Goal: Transaction & Acquisition: Purchase product/service

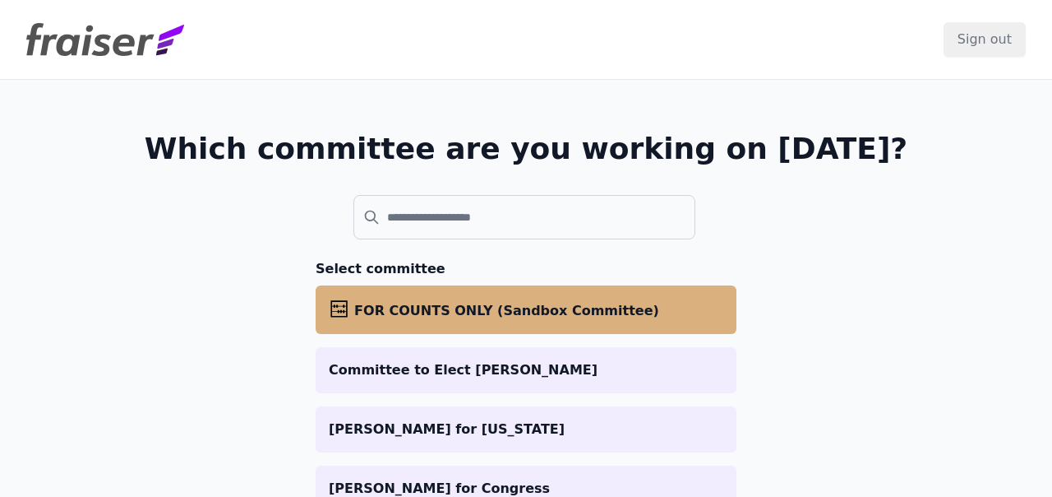
click at [363, 294] on li "abacus FOR COUNTS ONLY (Sandbox Committee)" at bounding box center [526, 309] width 421 height 49
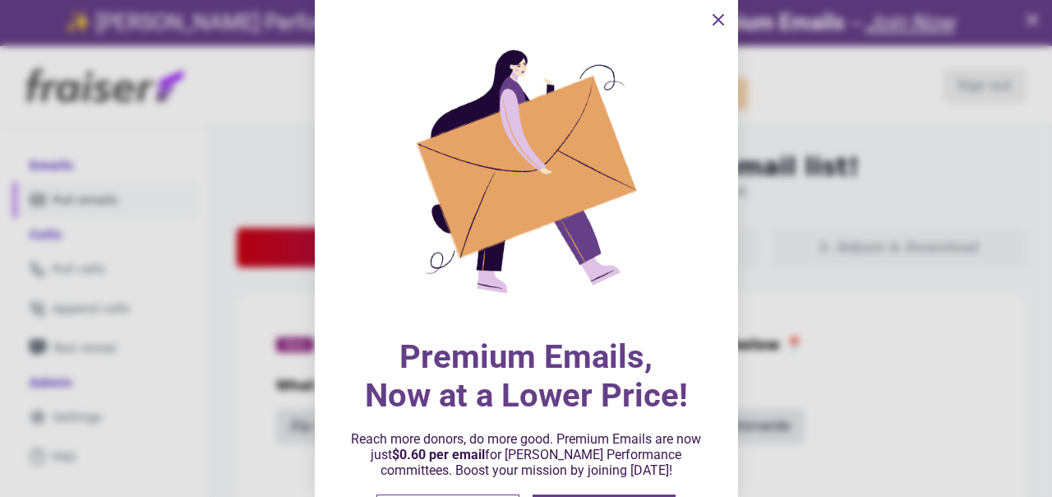
click at [711, 25] on icon "information" at bounding box center [719, 20] width 20 height 20
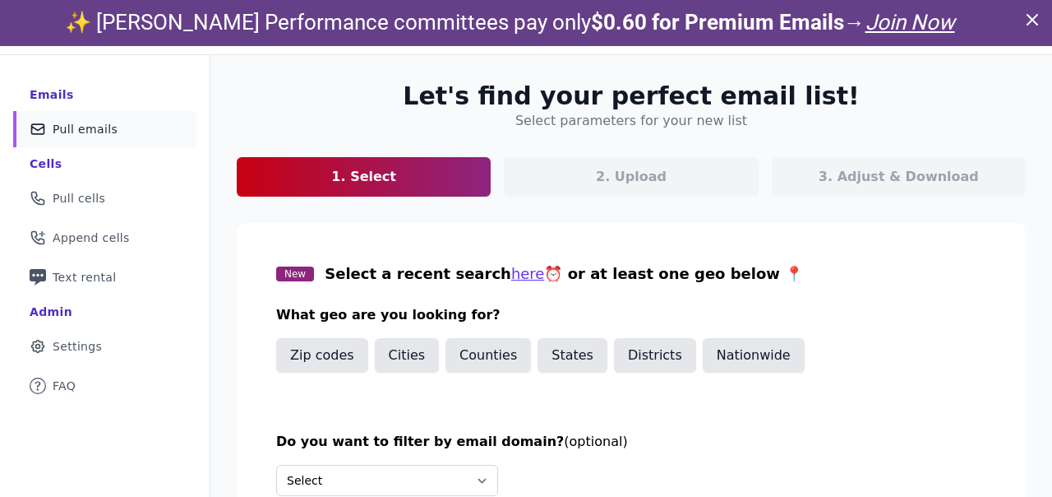
scroll to position [110, 0]
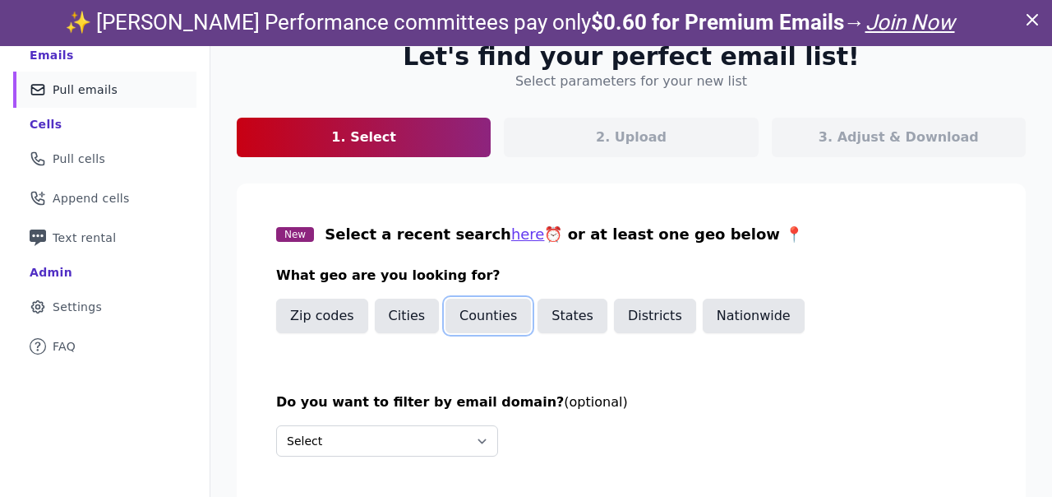
click at [462, 315] on button "Counties" at bounding box center [489, 315] width 86 height 35
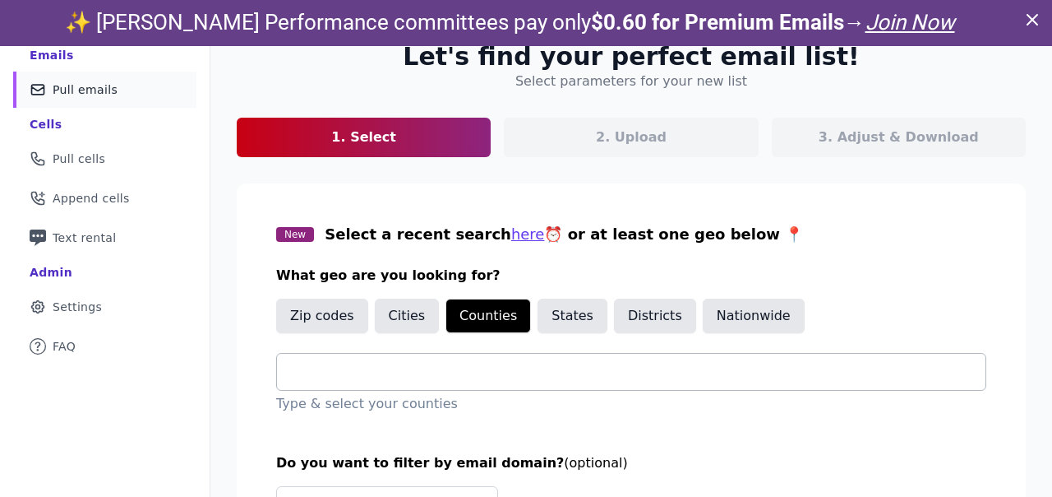
click at [368, 376] on input "text" at bounding box center [638, 372] width 696 height 20
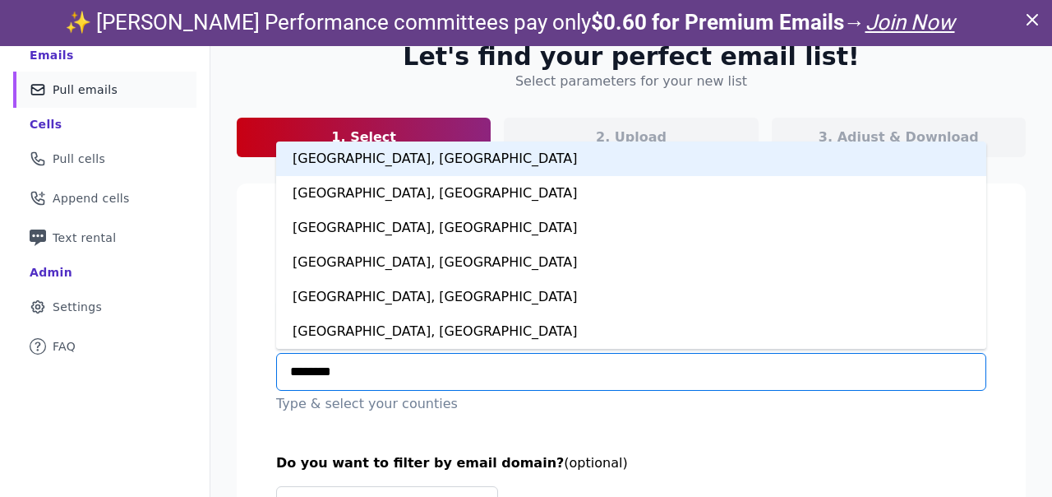
type input "*********"
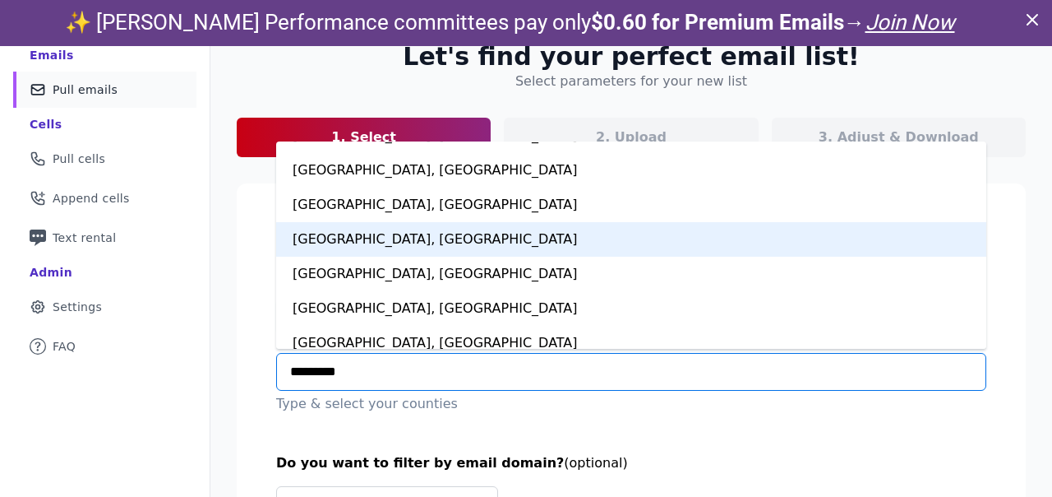
scroll to position [128, 0]
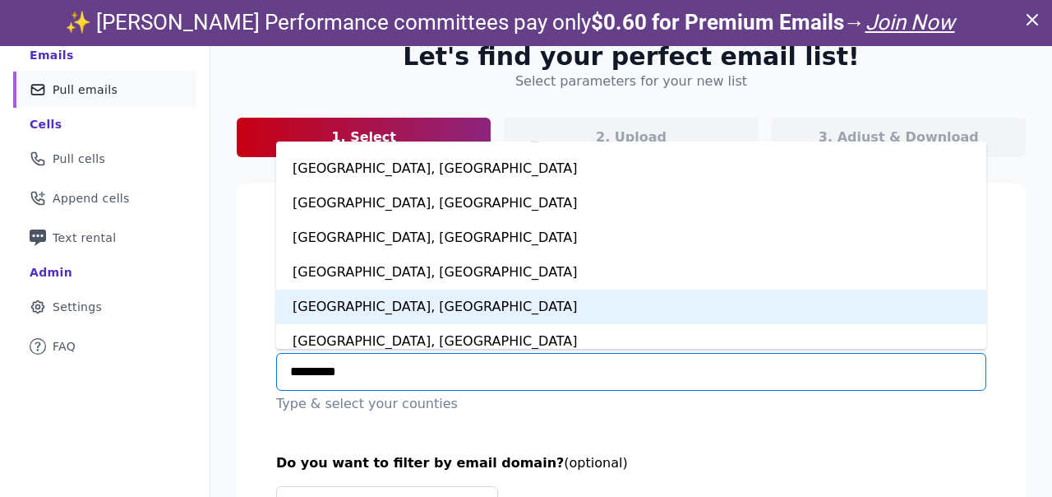
click at [365, 303] on div "Montgomery County, MD" at bounding box center [631, 306] width 710 height 35
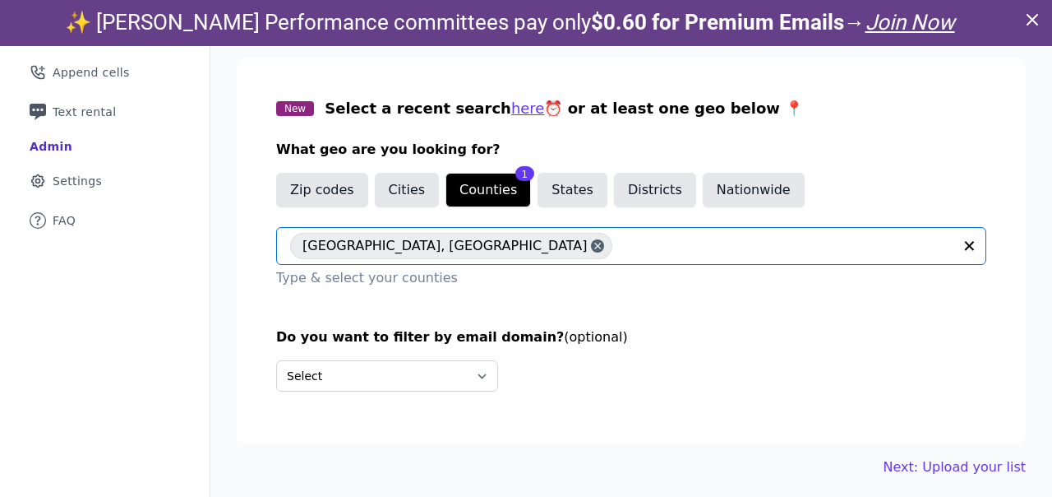
scroll to position [46, 0]
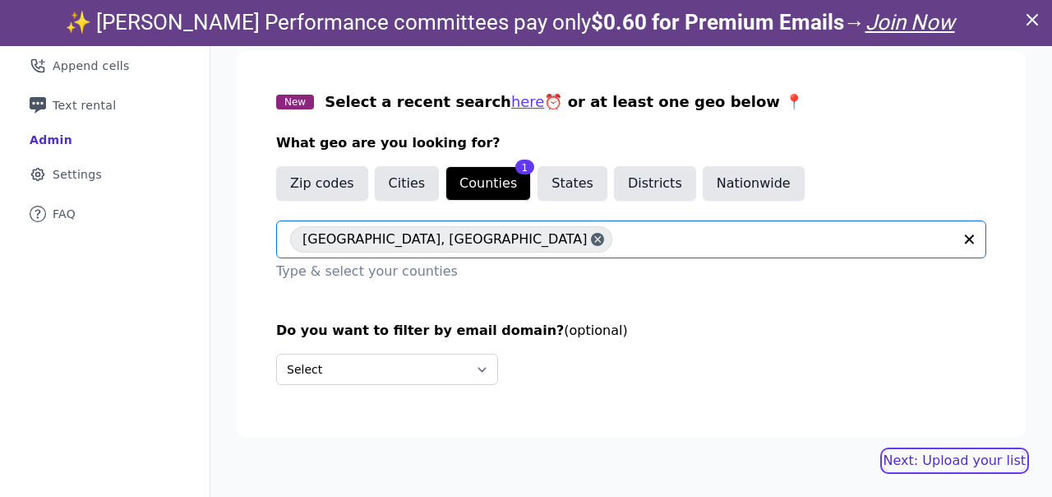
click at [913, 463] on link "Next: Upload your list" at bounding box center [955, 461] width 142 height 20
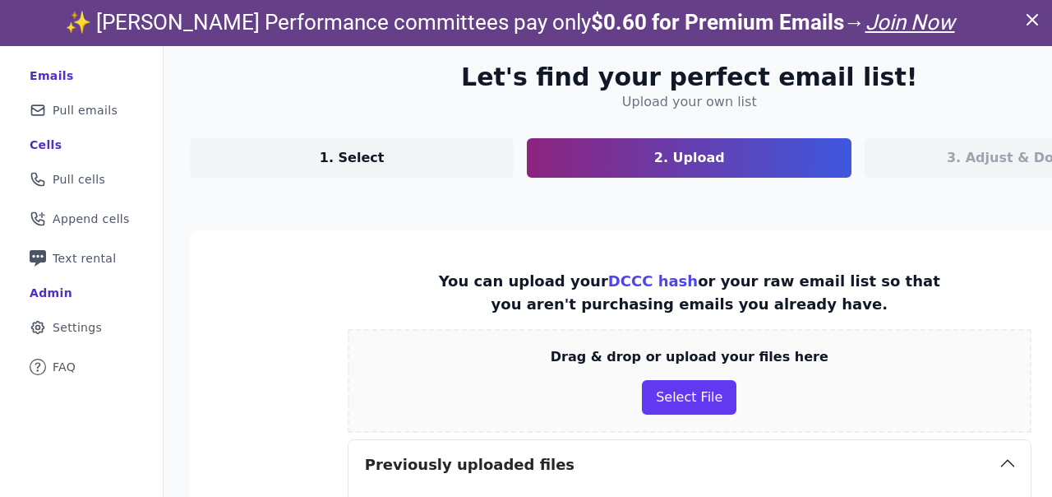
scroll to position [141, 0]
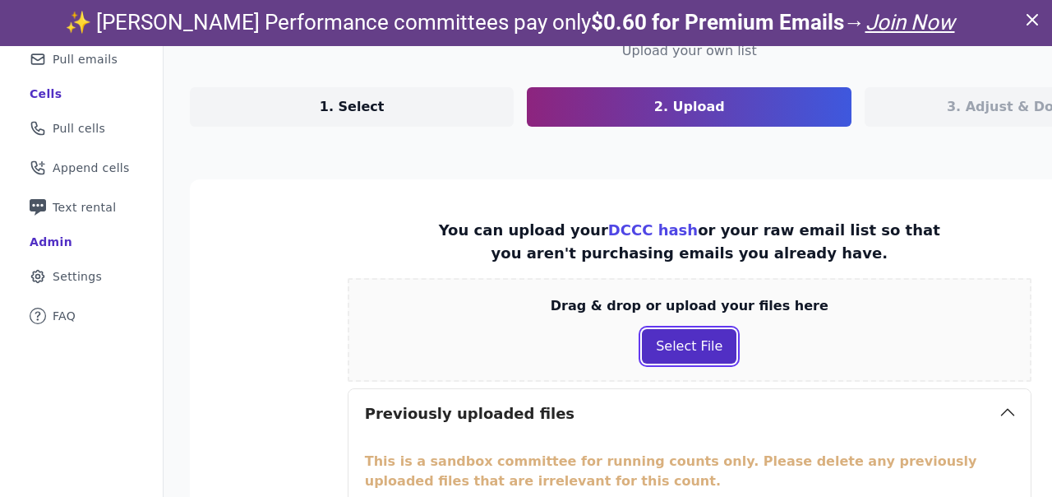
click at [667, 344] on button "Select File" at bounding box center [689, 346] width 95 height 35
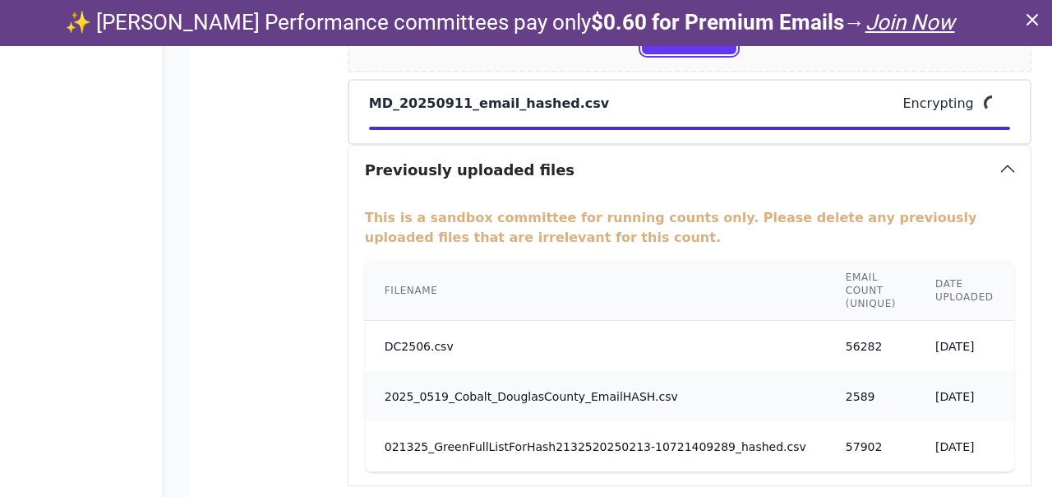
scroll to position [0, 49]
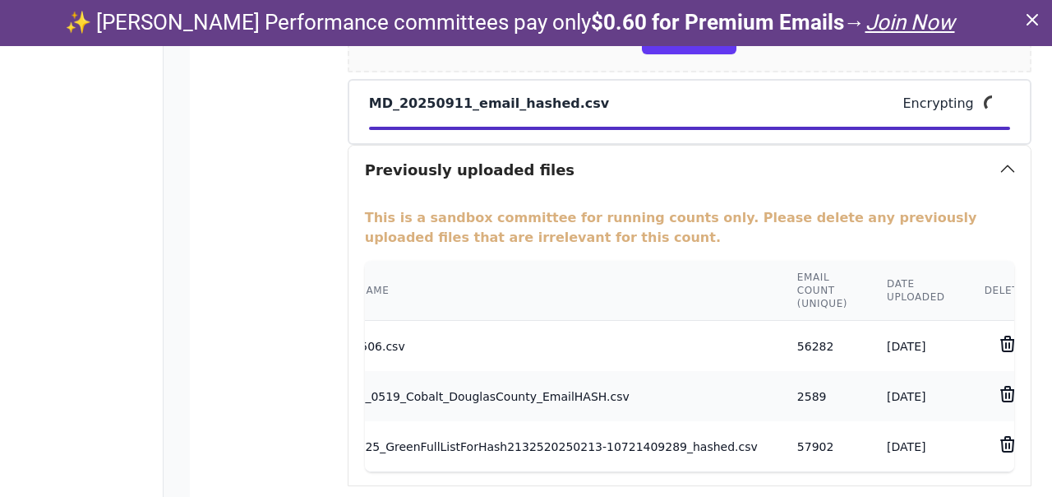
click at [998, 342] on icon at bounding box center [1008, 344] width 20 height 20
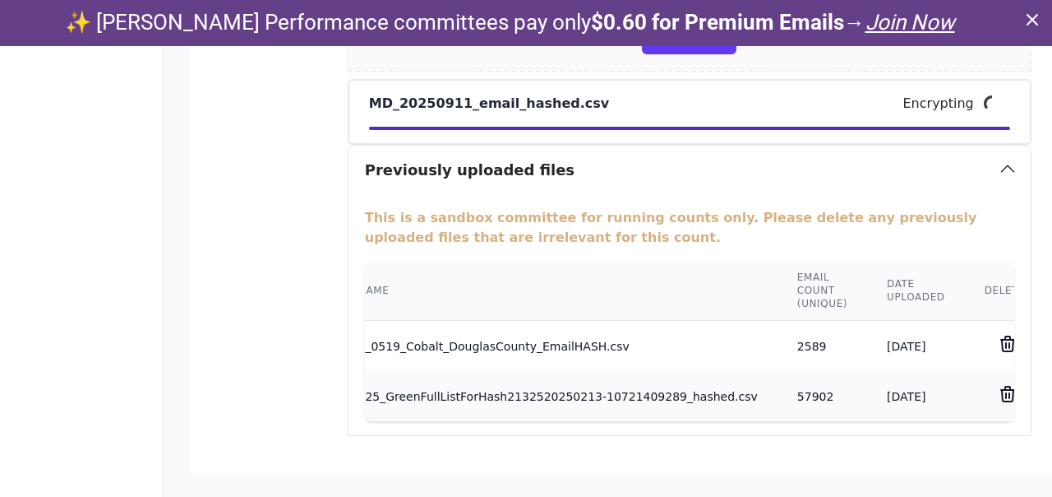
click at [998, 342] on icon at bounding box center [1008, 344] width 20 height 20
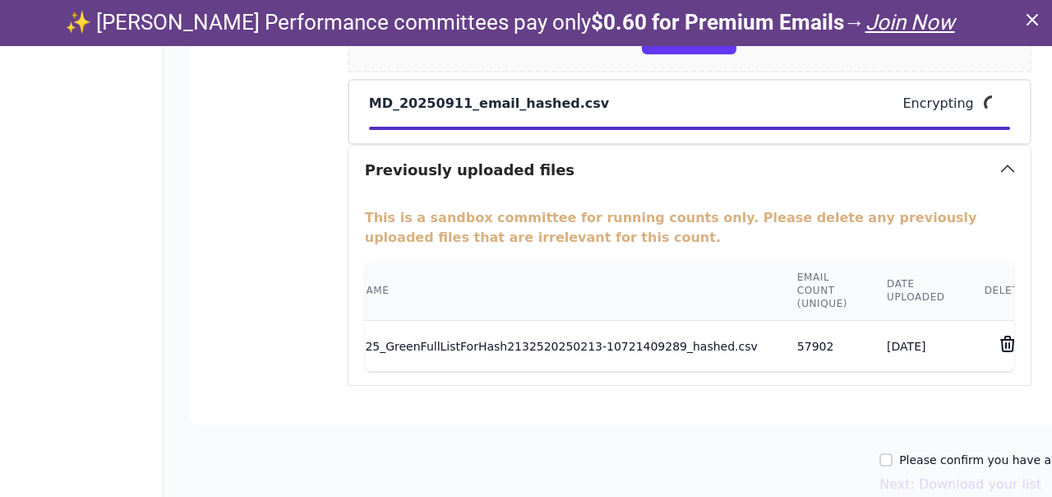
click at [998, 342] on icon at bounding box center [1008, 344] width 20 height 20
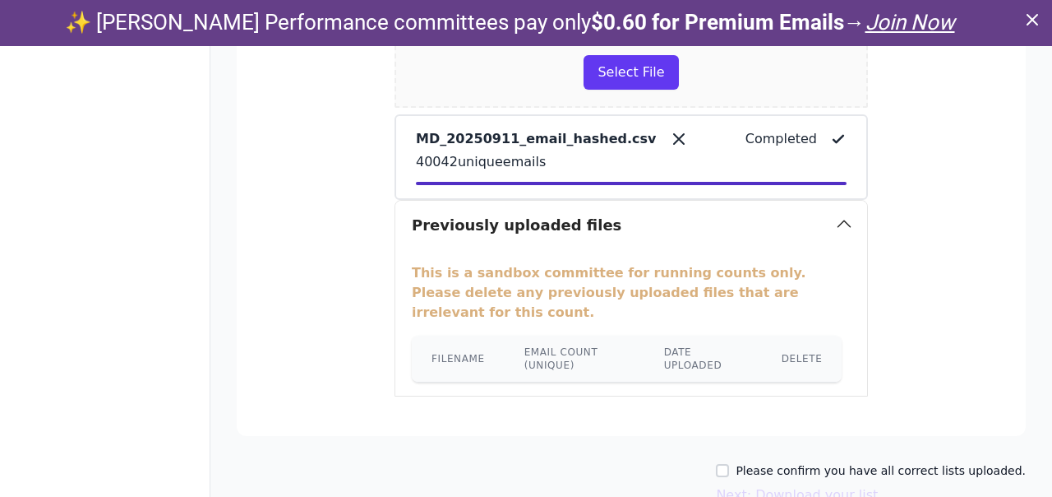
scroll to position [462, 0]
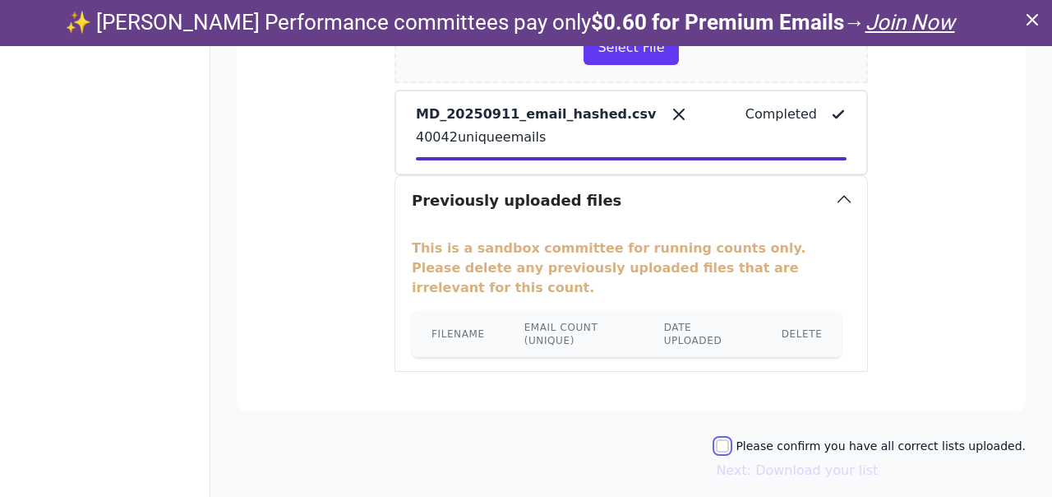
click at [729, 439] on input "Please confirm you have all correct lists uploaded." at bounding box center [722, 445] width 13 height 13
checkbox input "true"
click at [753, 460] on button "Next: Download your list" at bounding box center [797, 470] width 162 height 20
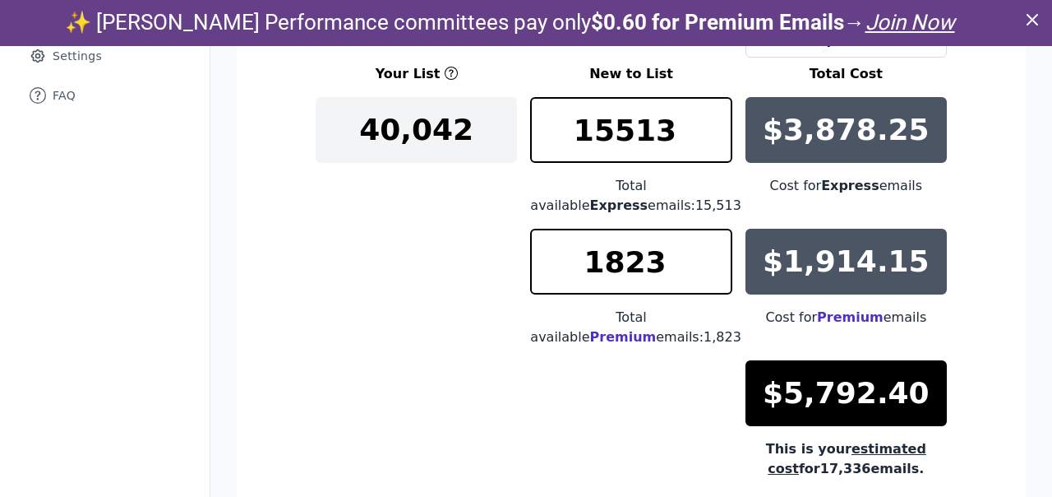
scroll to position [296, 0]
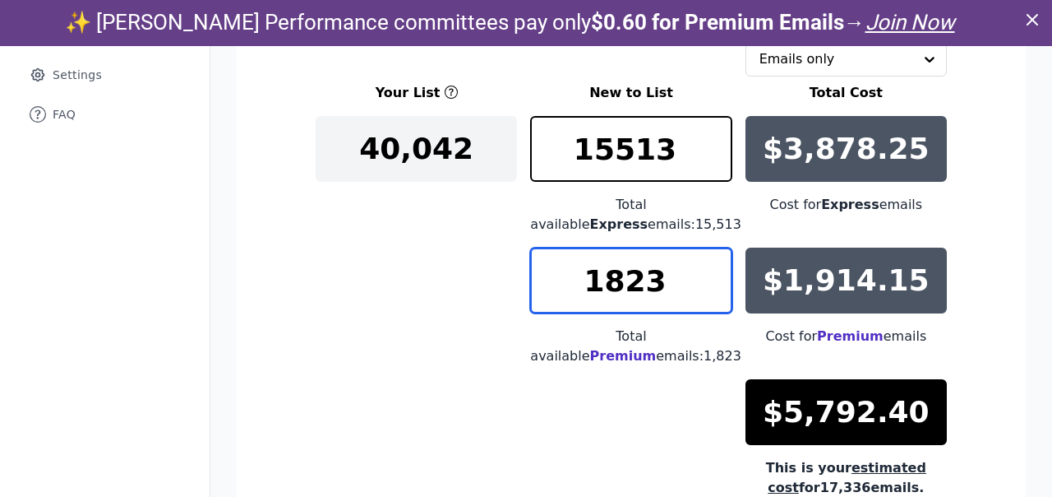
drag, startPoint x: 670, startPoint y: 275, endPoint x: 547, endPoint y: 276, distance: 123.3
click at [551, 276] on input "1823" at bounding box center [630, 280] width 201 height 66
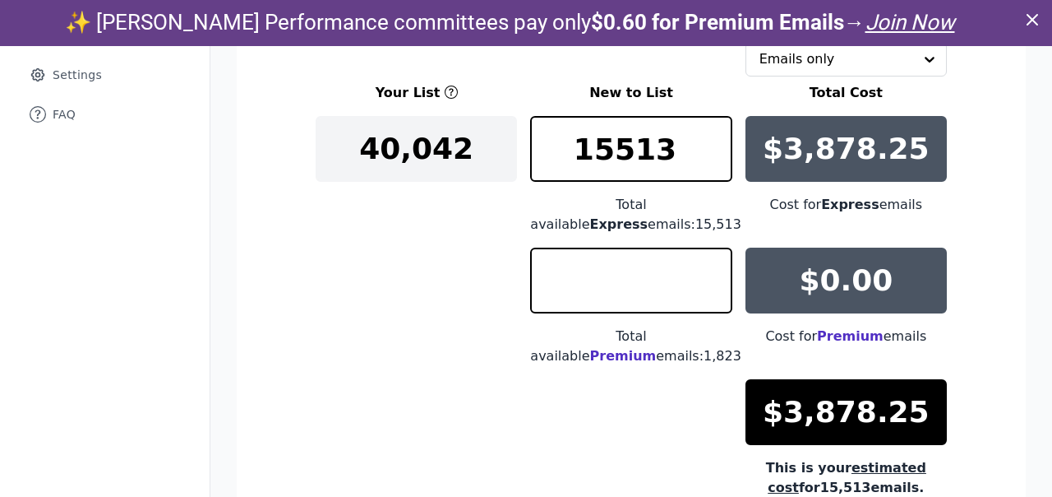
type input "0"
click at [495, 260] on div "Your List New to List Total Cost 40,042 15513 Total available Express emails: 1…" at bounding box center [631, 290] width 631 height 414
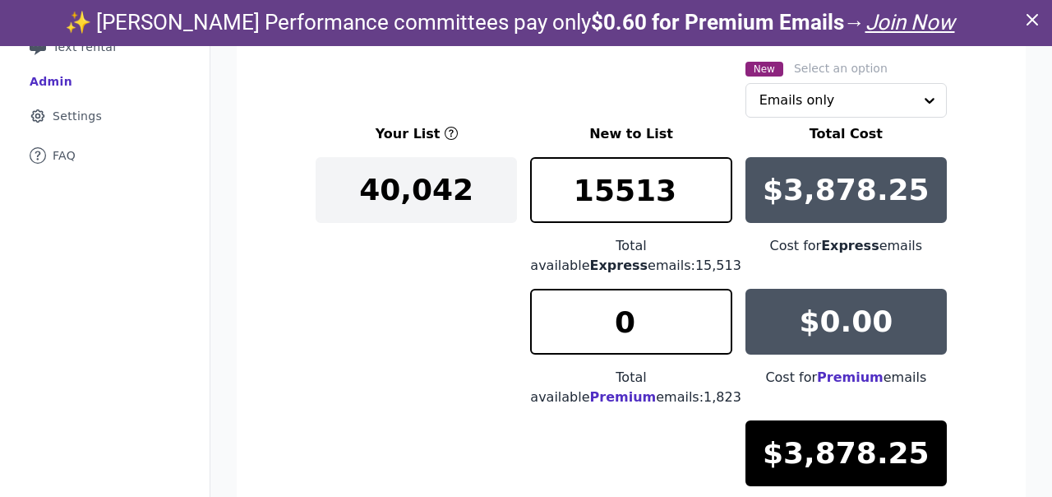
scroll to position [247, 0]
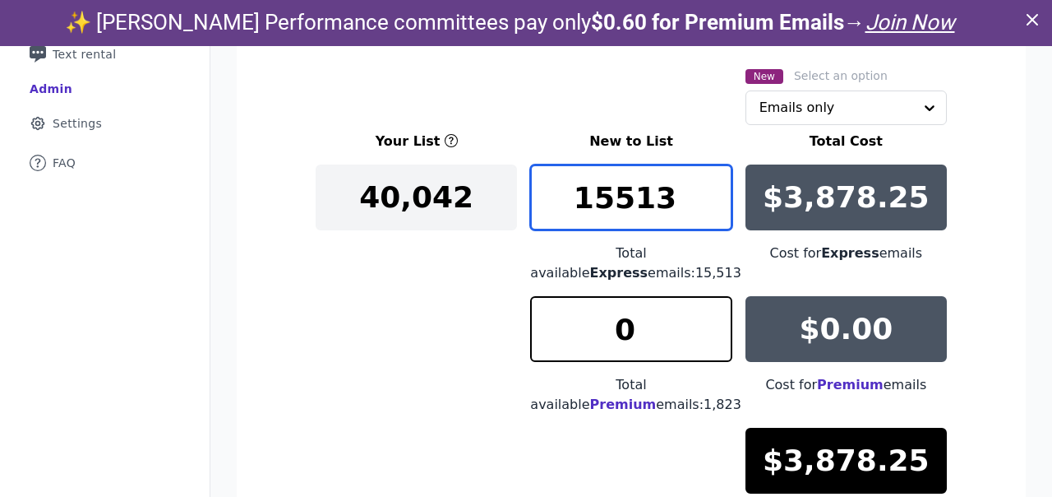
drag, startPoint x: 670, startPoint y: 201, endPoint x: 588, endPoint y: 196, distance: 82.3
click at [588, 196] on input "15513" at bounding box center [630, 197] width 201 height 66
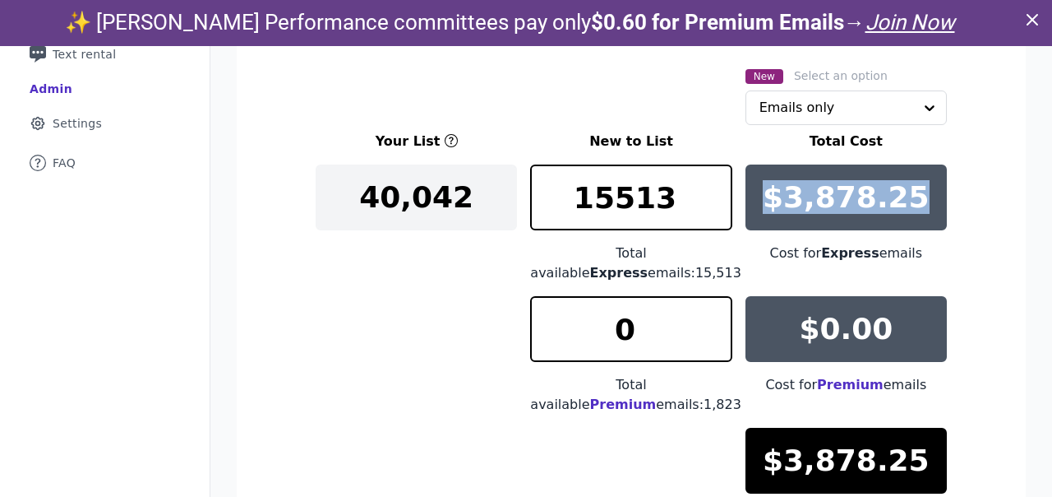
drag, startPoint x: 777, startPoint y: 196, endPoint x: 916, endPoint y: 190, distance: 139.1
click at [916, 190] on p "$3,878.25" at bounding box center [846, 197] width 167 height 33
copy p "$3,878.25"
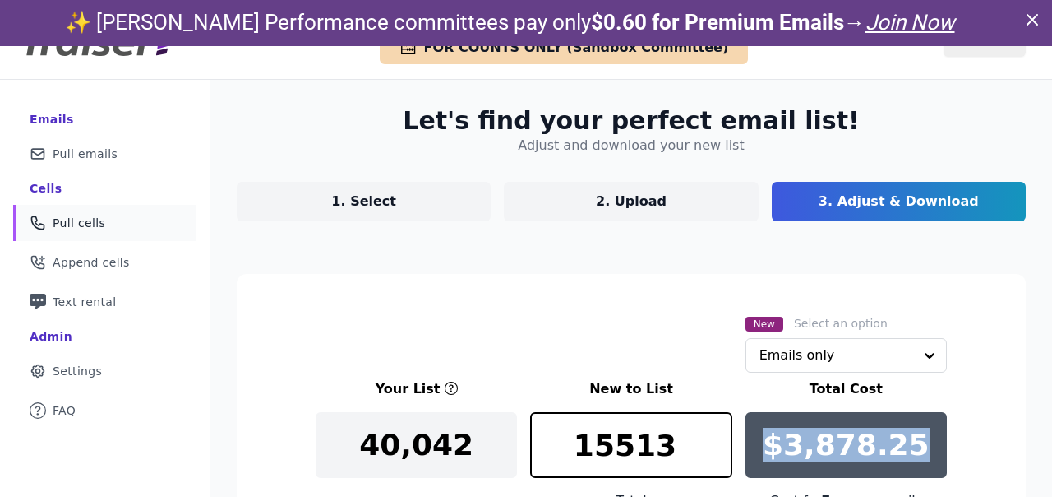
click at [77, 224] on span "Pull cells" at bounding box center [79, 223] width 53 height 16
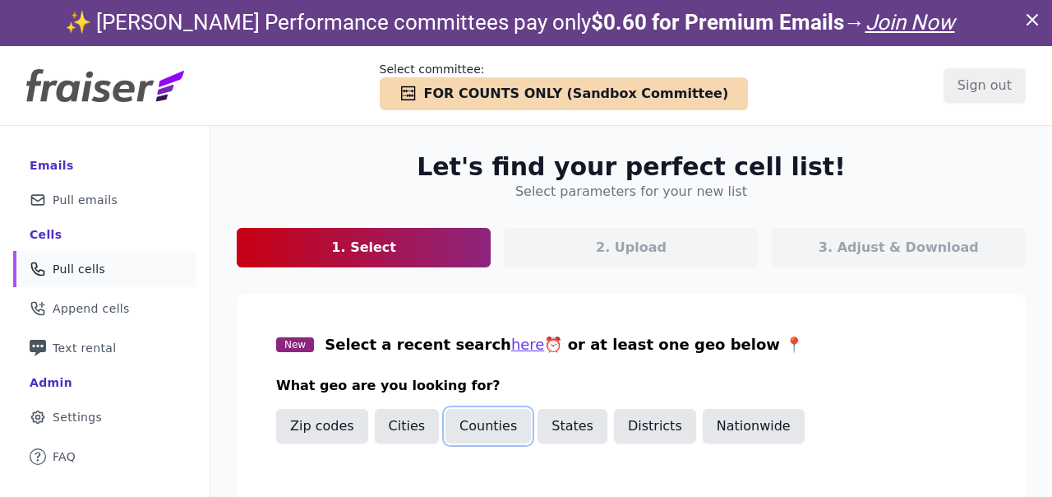
click at [493, 410] on button "Counties" at bounding box center [489, 426] width 86 height 35
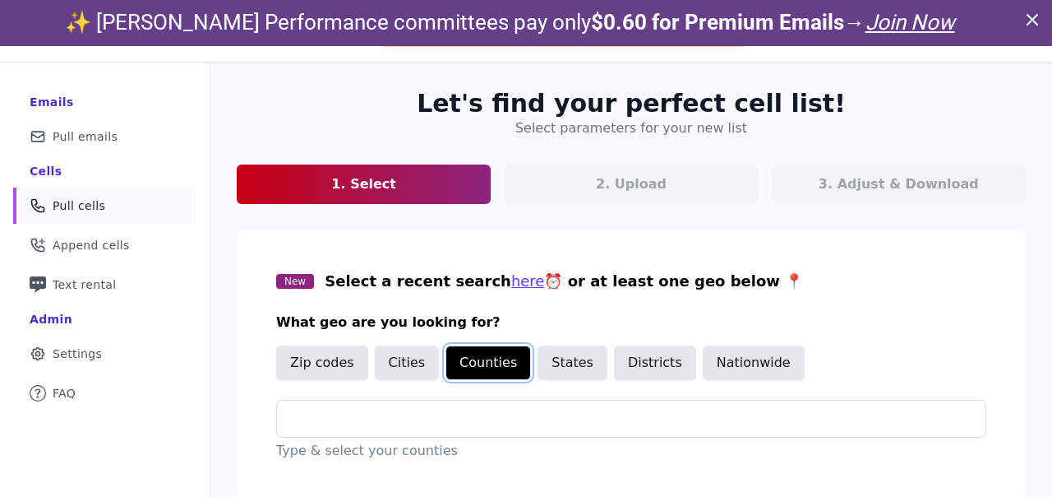
scroll to position [80, 0]
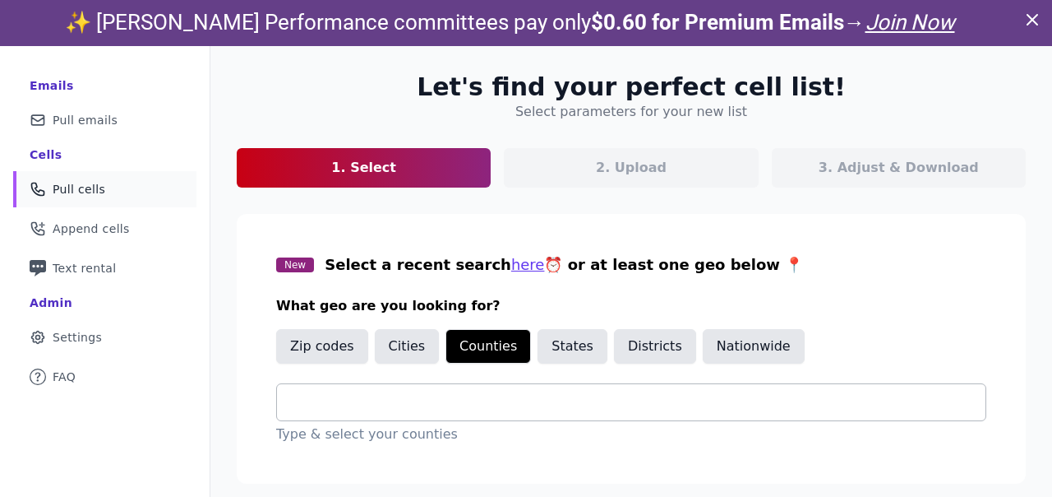
click at [469, 402] on input "text" at bounding box center [638, 402] width 696 height 20
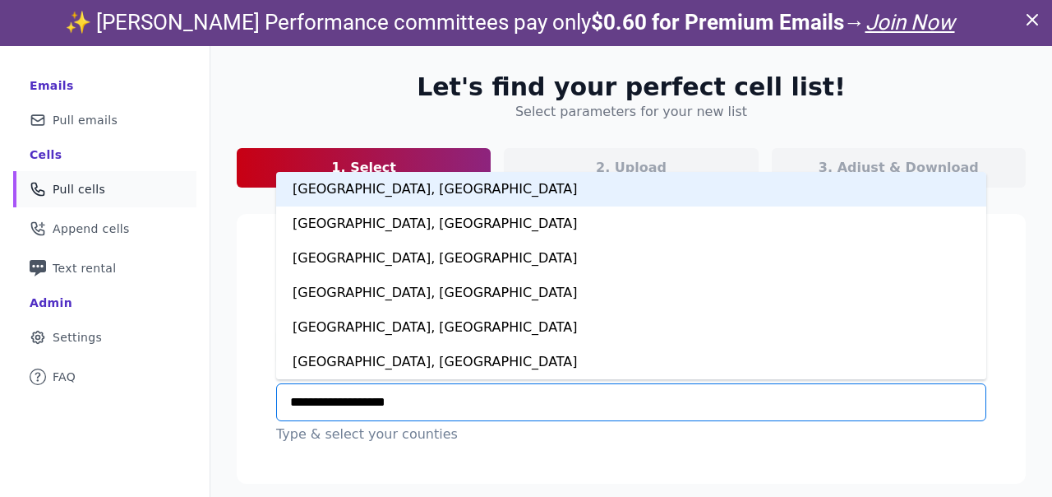
type input "**********"
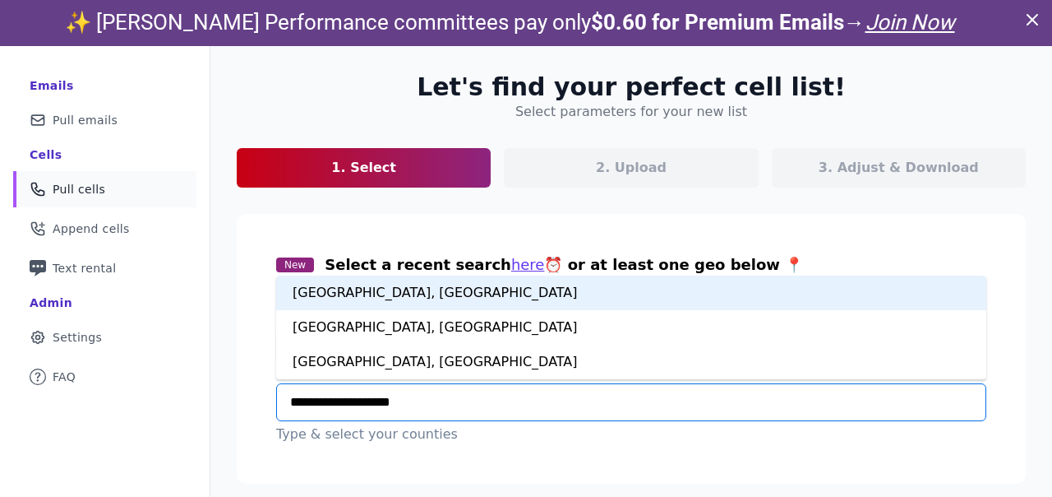
click at [436, 305] on div "[GEOGRAPHIC_DATA], [GEOGRAPHIC_DATA]" at bounding box center [631, 292] width 710 height 35
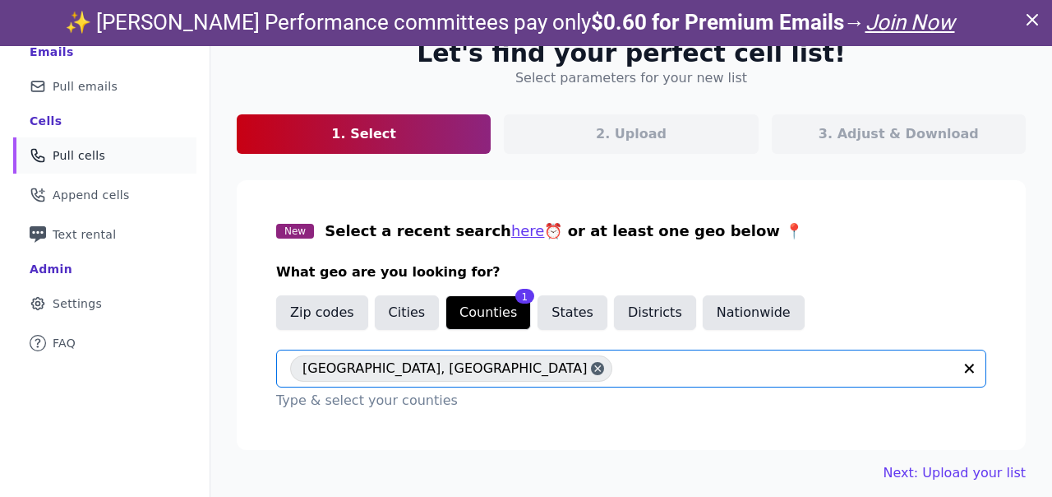
scroll to position [46, 0]
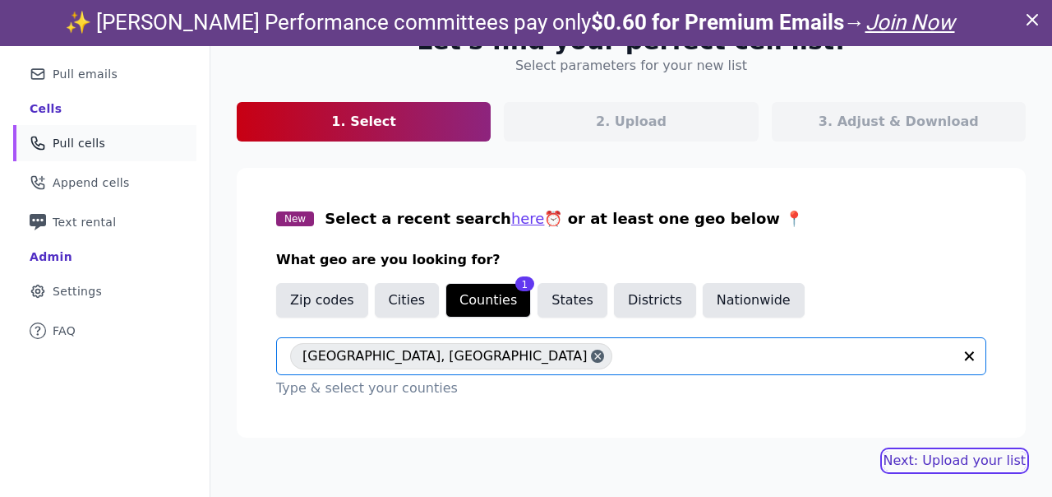
click at [913, 460] on link "Next: Upload your list" at bounding box center [955, 461] width 142 height 20
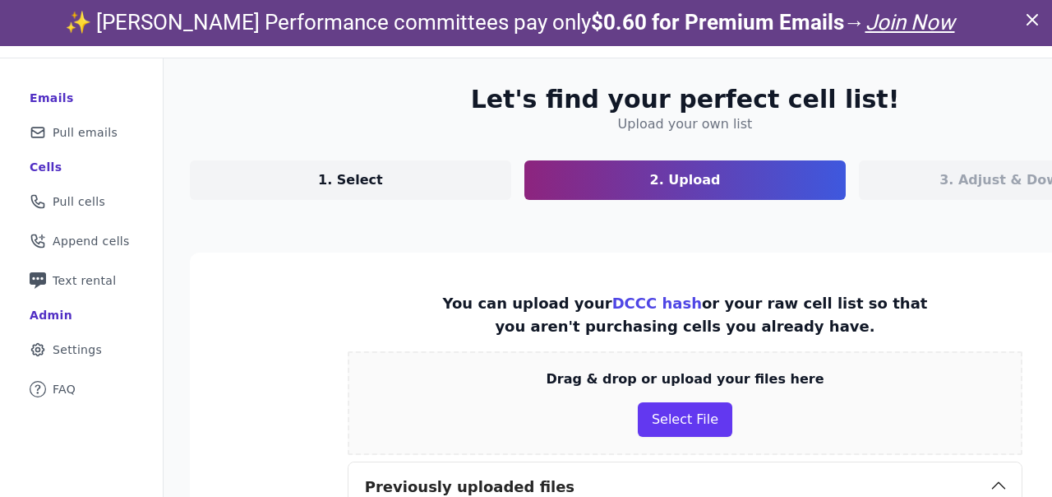
scroll to position [88, 0]
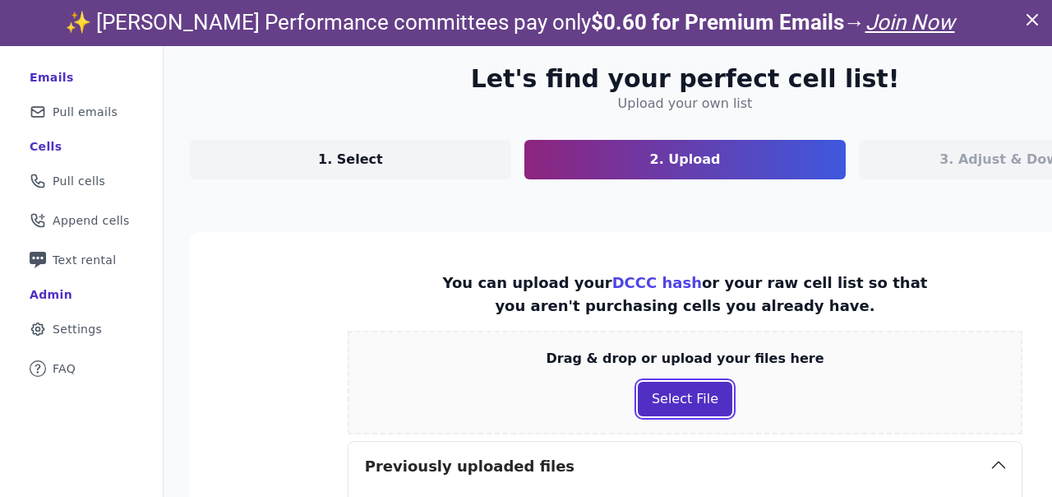
click at [640, 395] on button "Select File" at bounding box center [685, 398] width 95 height 35
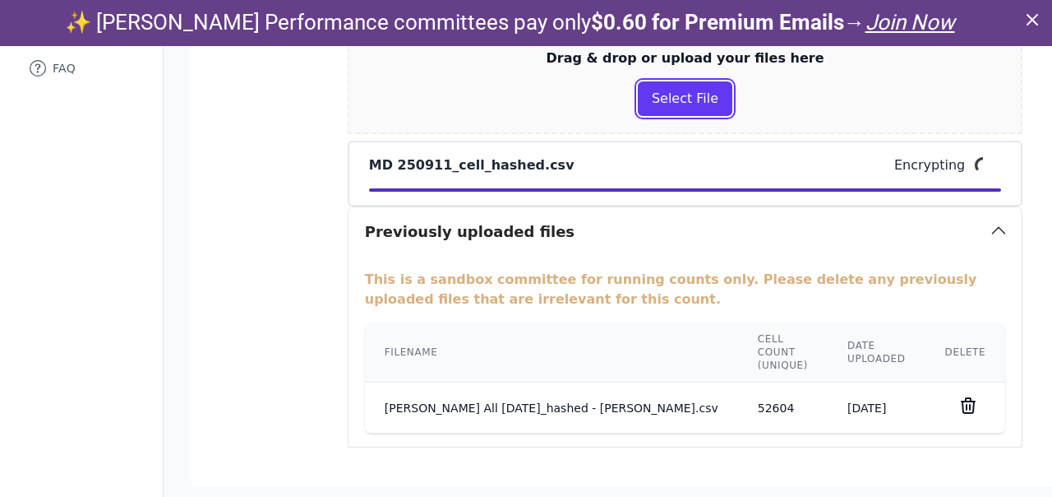
scroll to position [404, 0]
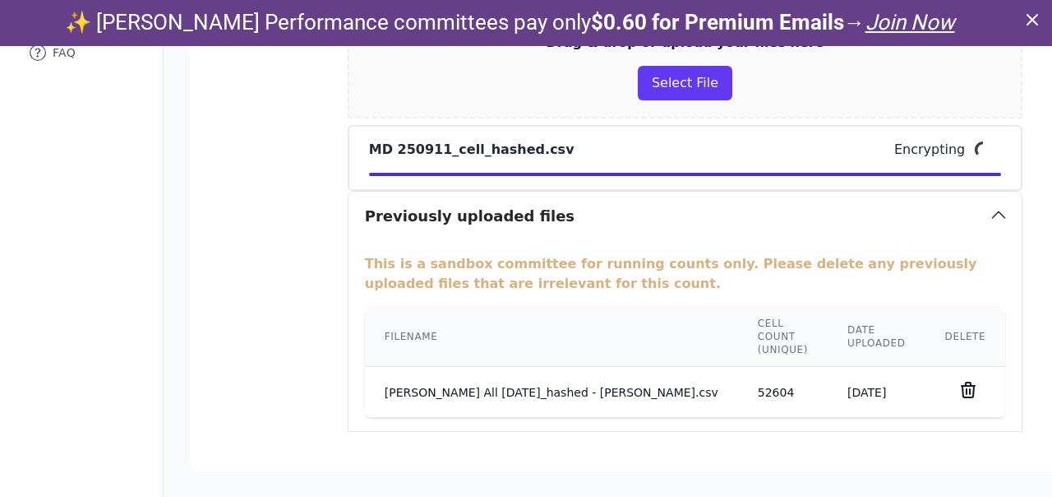
click at [959, 389] on icon at bounding box center [969, 390] width 20 height 20
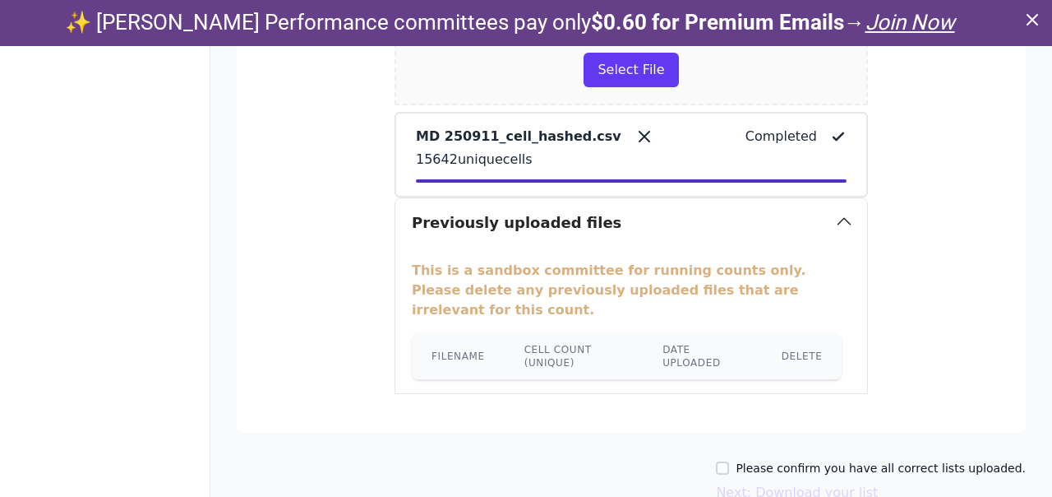
scroll to position [462, 0]
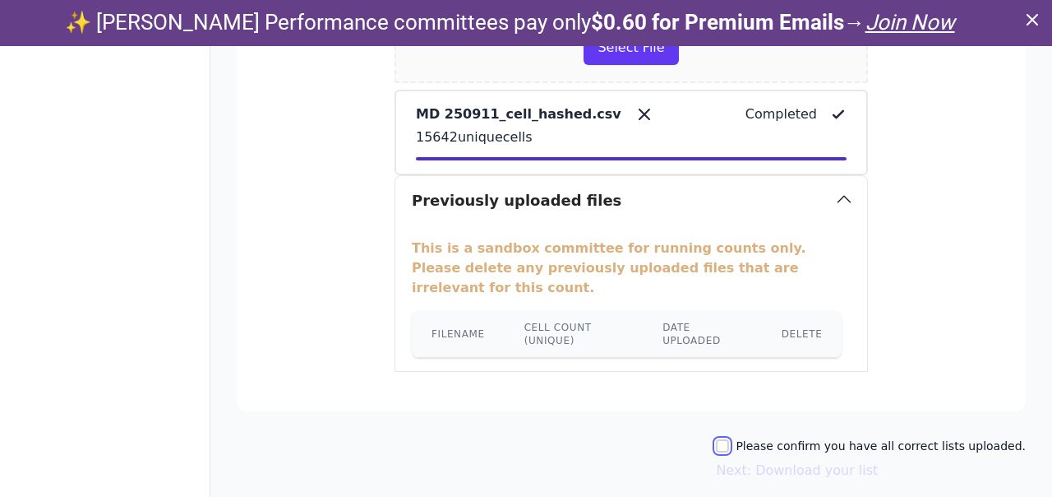
click at [729, 439] on input "Please confirm you have all correct lists uploaded." at bounding box center [722, 445] width 13 height 13
checkbox input "true"
click at [756, 460] on button "Next: Download your list" at bounding box center [797, 470] width 162 height 20
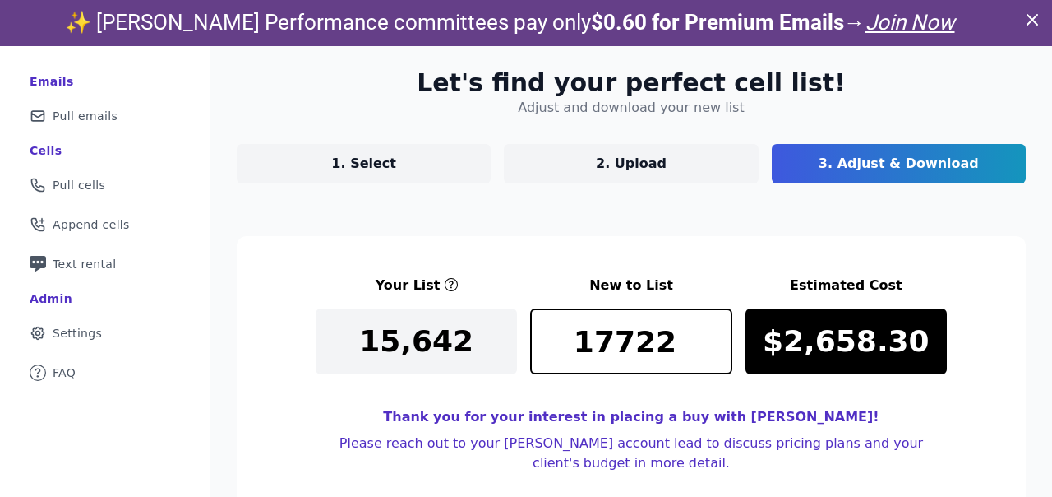
scroll to position [86, 0]
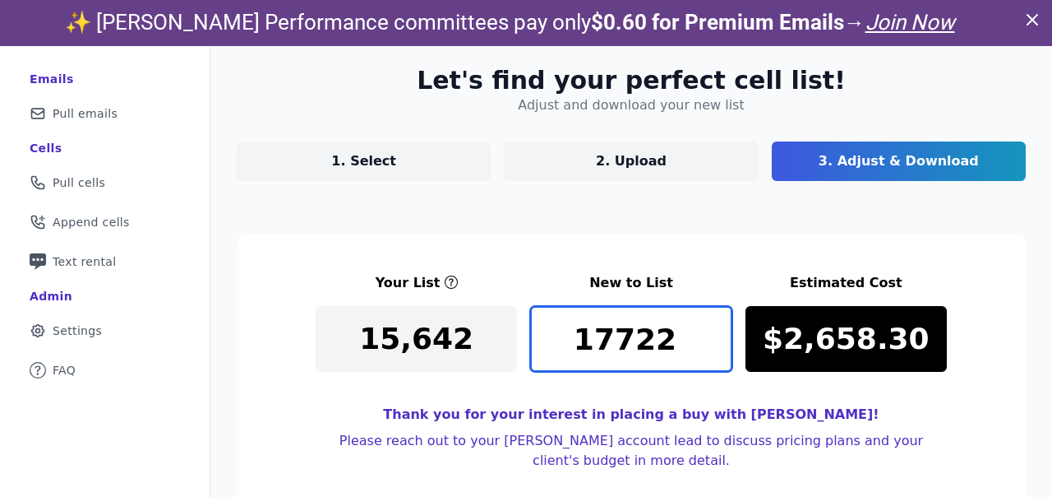
drag, startPoint x: 661, startPoint y: 335, endPoint x: 576, endPoint y: 333, distance: 84.7
click at [576, 333] on input "17722" at bounding box center [630, 339] width 201 height 66
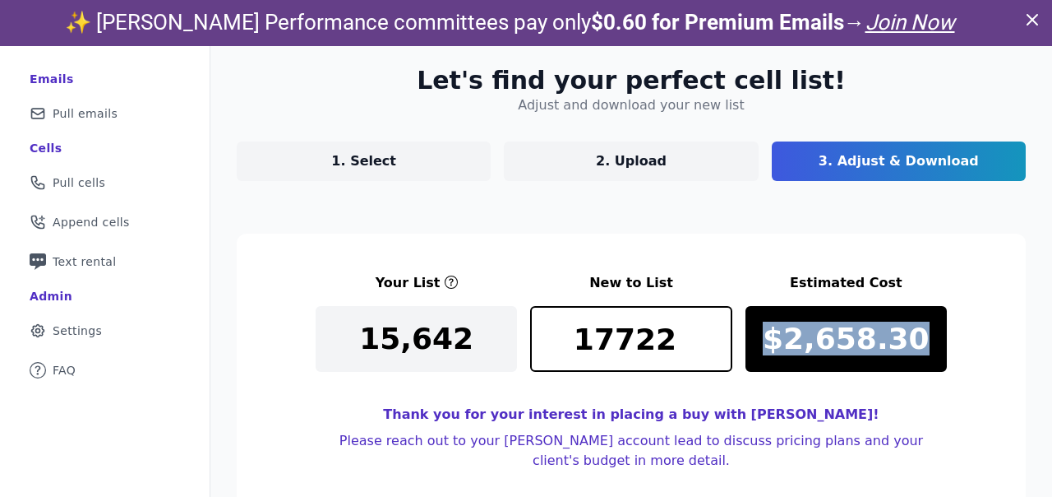
drag, startPoint x: 773, startPoint y: 337, endPoint x: 930, endPoint y: 329, distance: 157.2
click at [930, 329] on div "$2,658.30" at bounding box center [846, 339] width 201 height 66
copy p "$2,658.30"
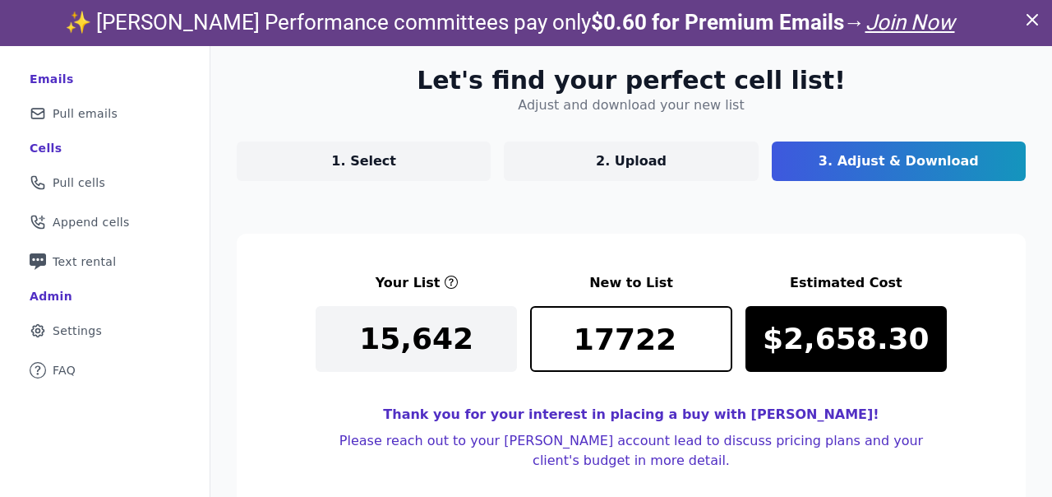
click at [654, 231] on div "Let's find your perfect cell list! Adjust and download your new list 1. Select …" at bounding box center [631, 290] width 842 height 503
